Goal: Navigation & Orientation: Find specific page/section

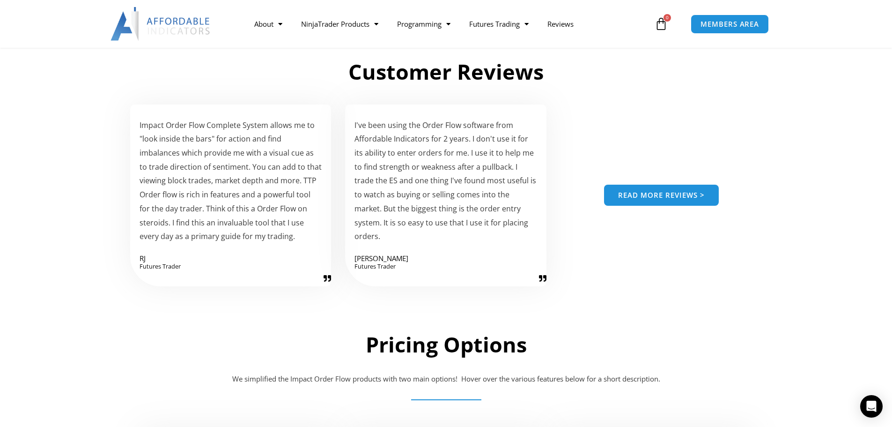
scroll to position [1639, 0]
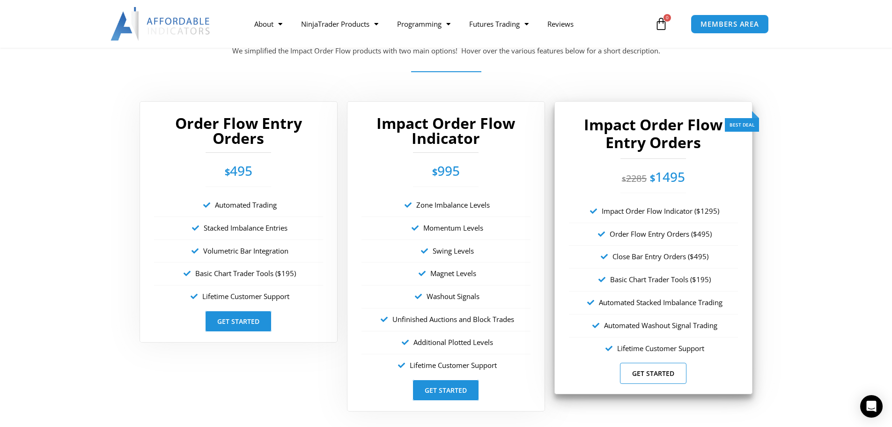
click at [664, 376] on link "Get Started" at bounding box center [653, 372] width 66 height 21
